Goal: Information Seeking & Learning: Learn about a topic

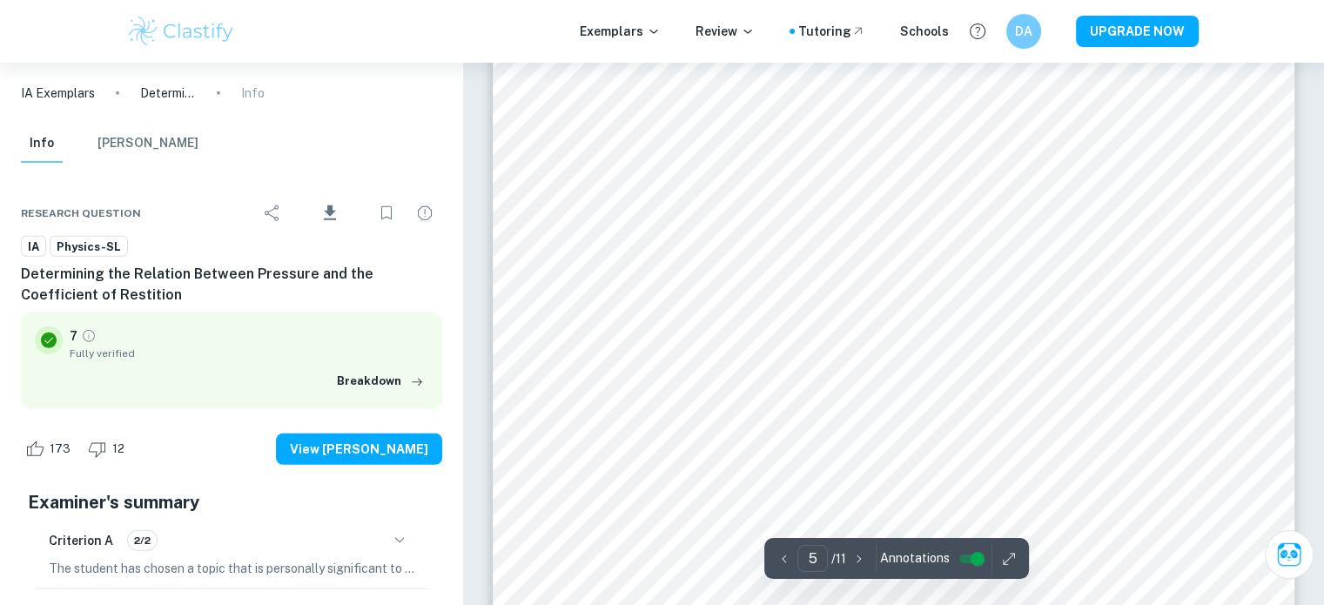
scroll to position [4962, 0]
type input "3"
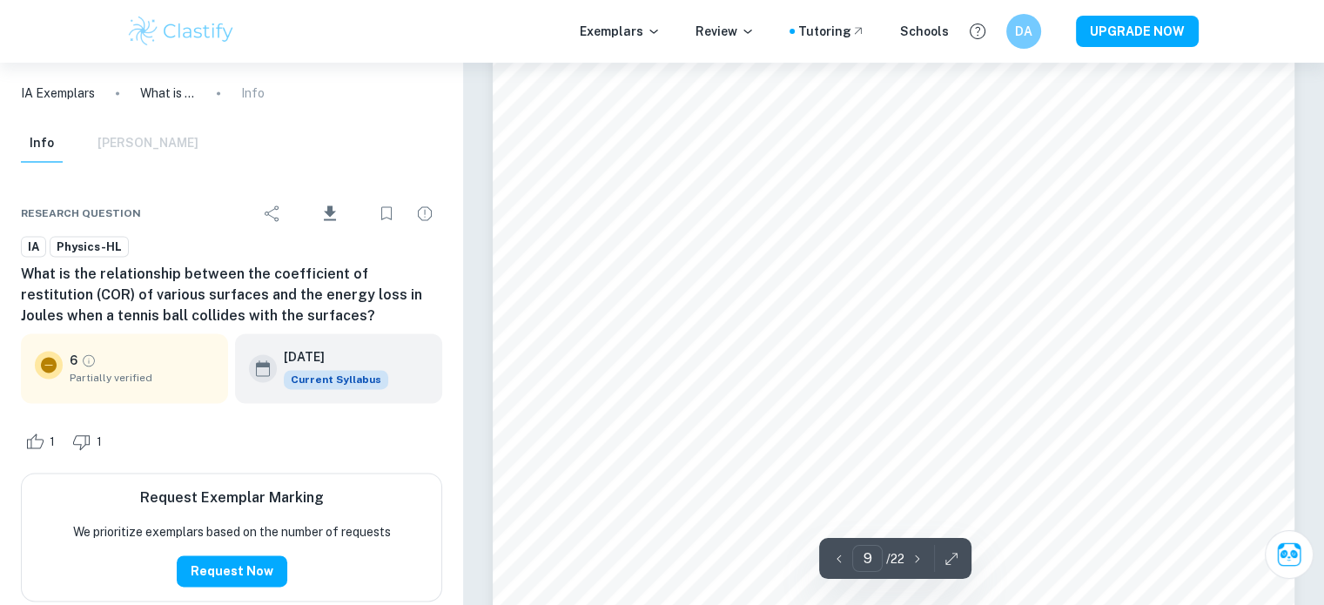
scroll to position [9053, 0]
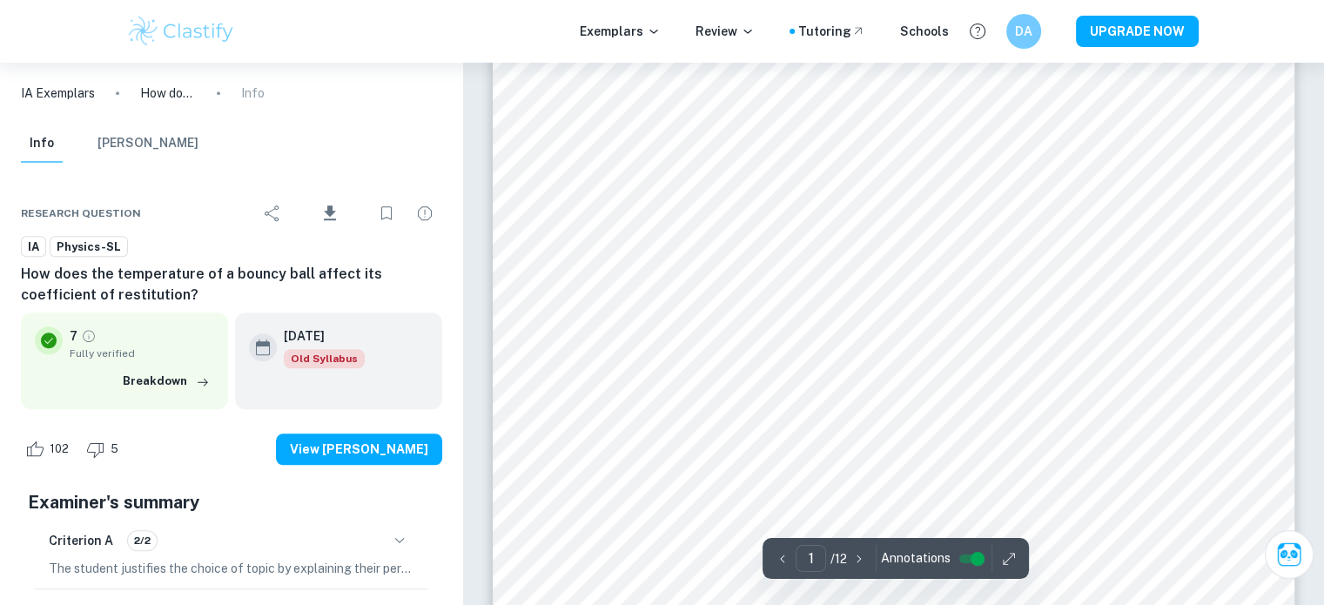
scroll to position [1567, 0]
